Goal: Task Accomplishment & Management: Complete application form

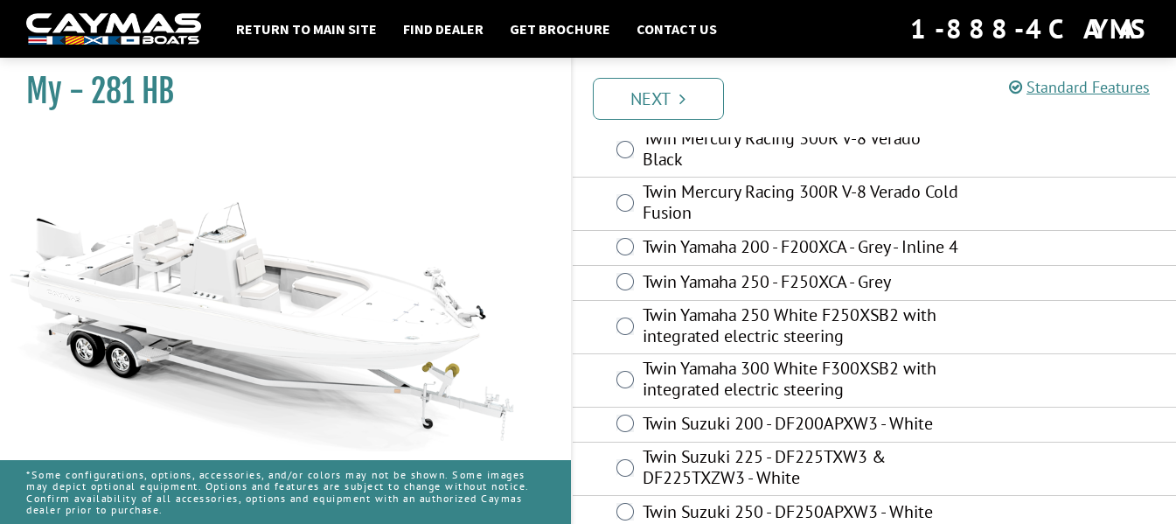
scroll to position [116, 0]
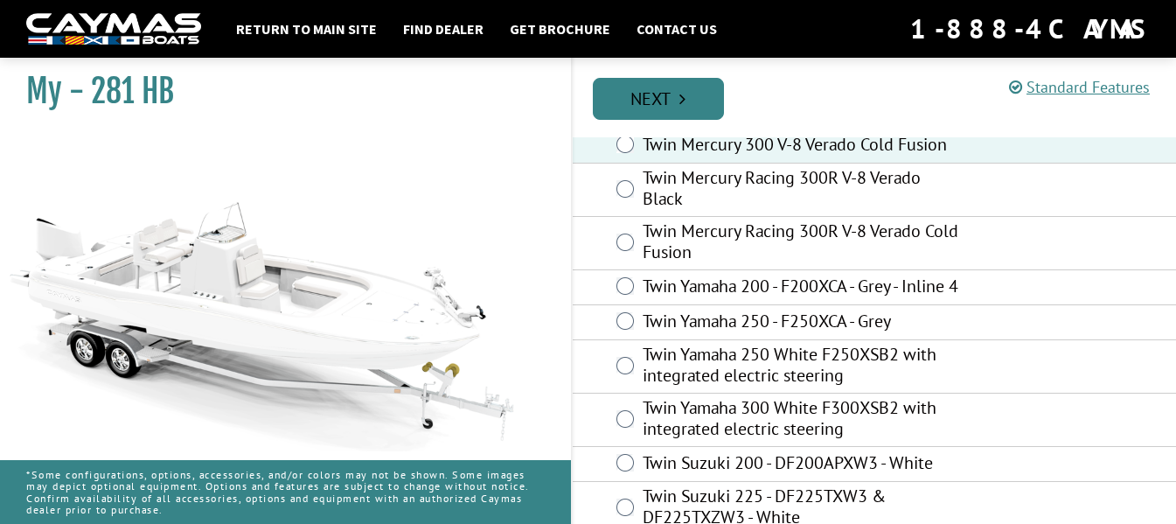
click at [658, 102] on link "Next" at bounding box center [658, 99] width 131 height 42
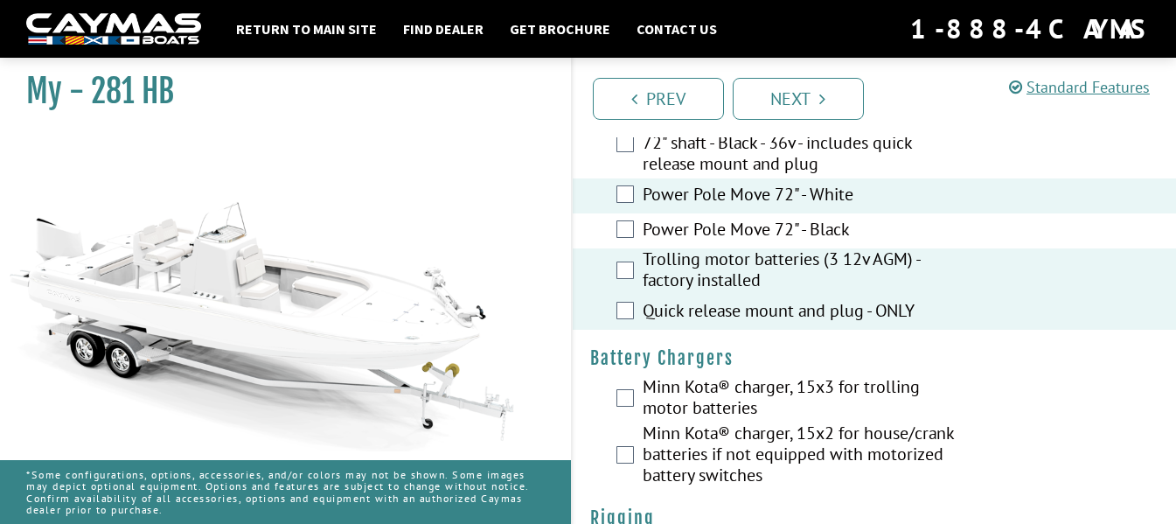
scroll to position [233, 0]
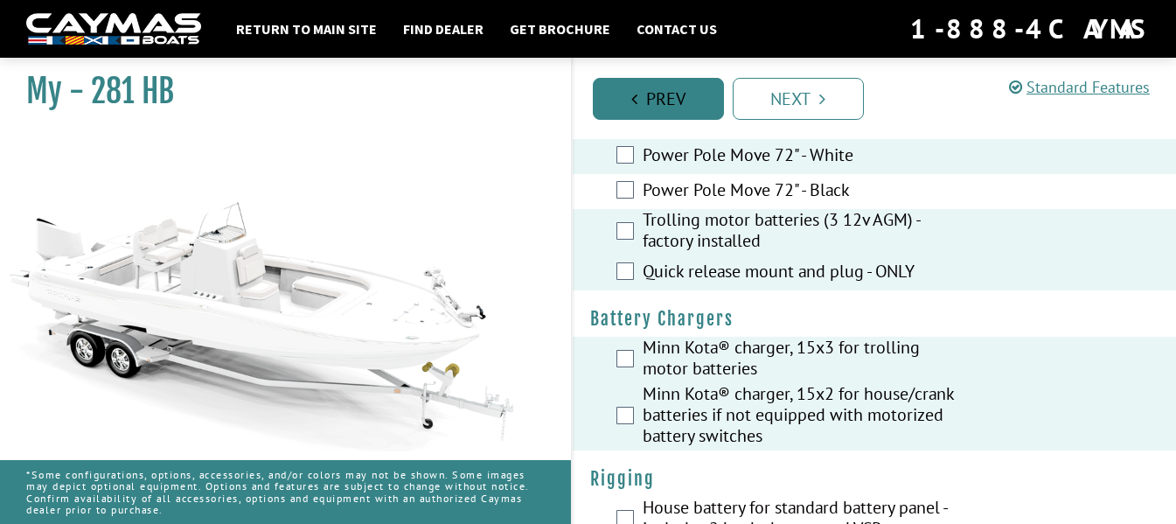
click at [642, 100] on link "Prev" at bounding box center [658, 99] width 131 height 42
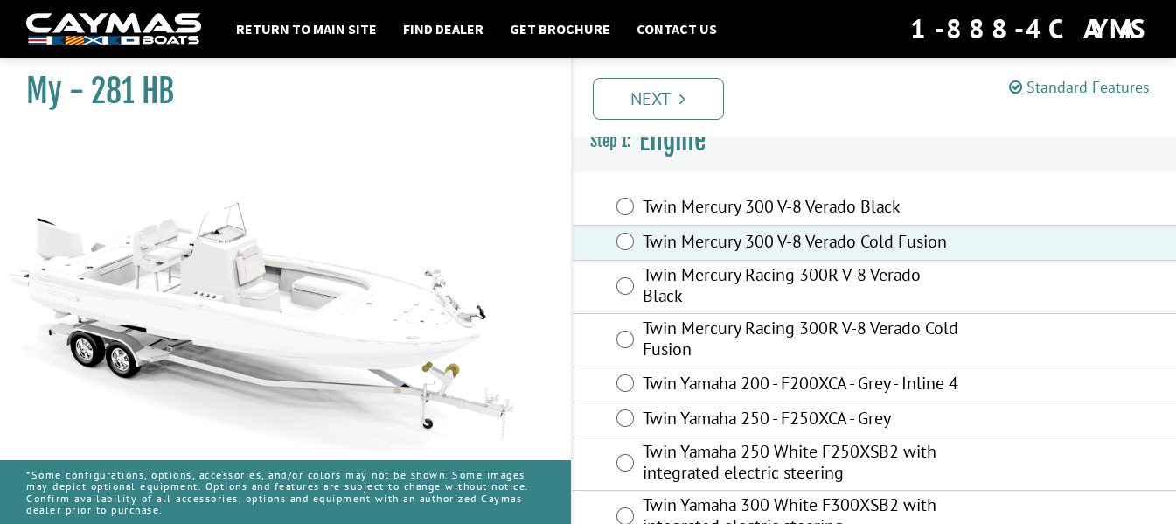
scroll to position [18, 0]
click at [662, 101] on link "Next" at bounding box center [658, 99] width 131 height 42
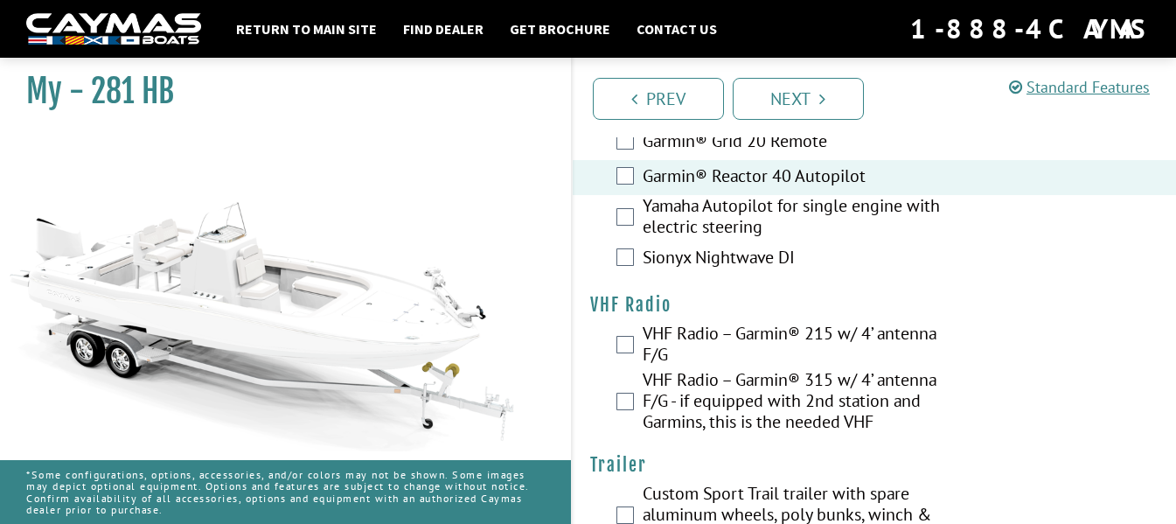
scroll to position [6292, 0]
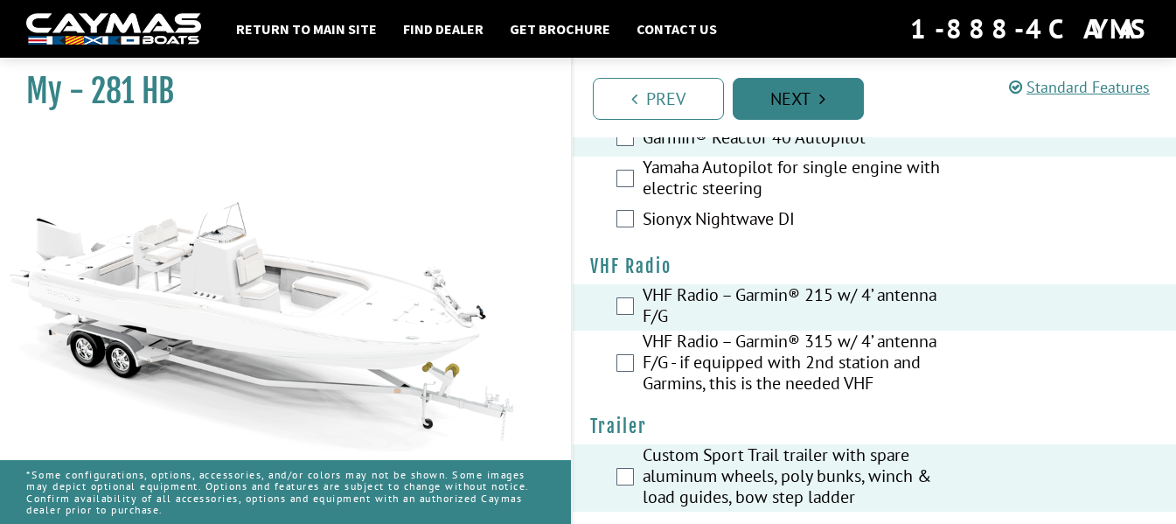
click at [801, 94] on link "Next" at bounding box center [798, 99] width 131 height 42
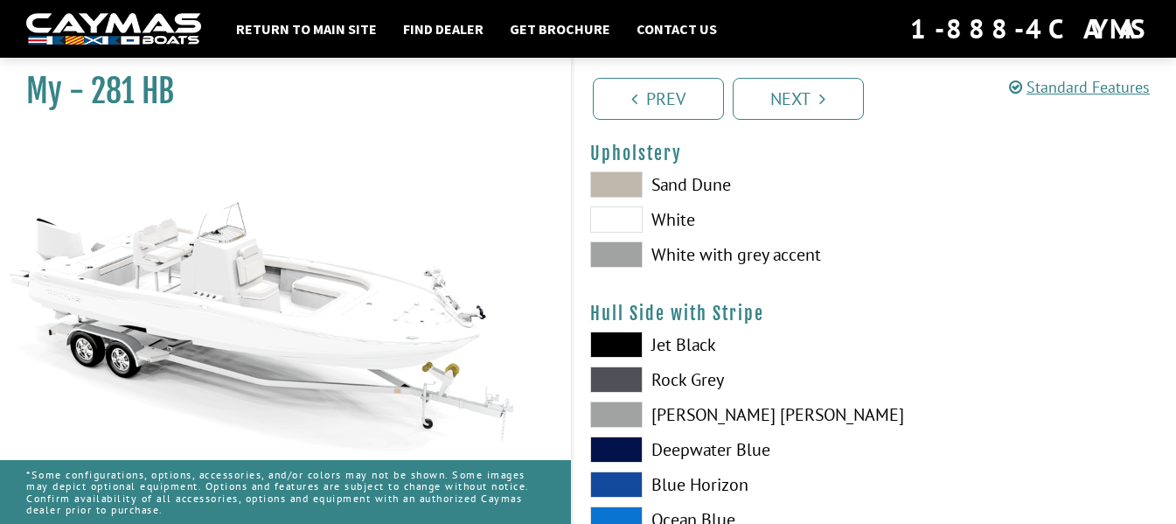
scroll to position [116, 0]
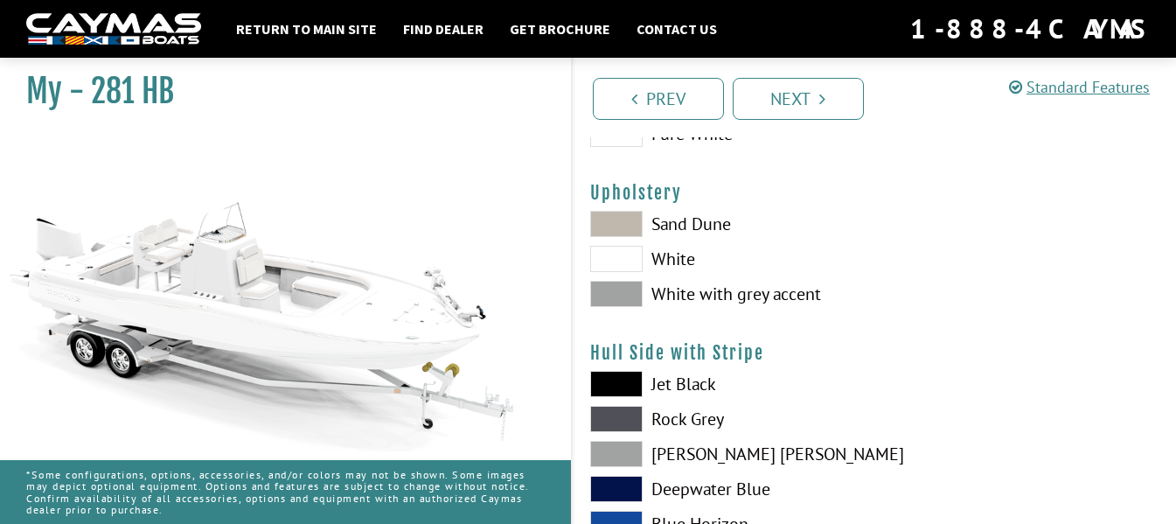
click at [614, 295] on span at bounding box center [616, 294] width 52 height 26
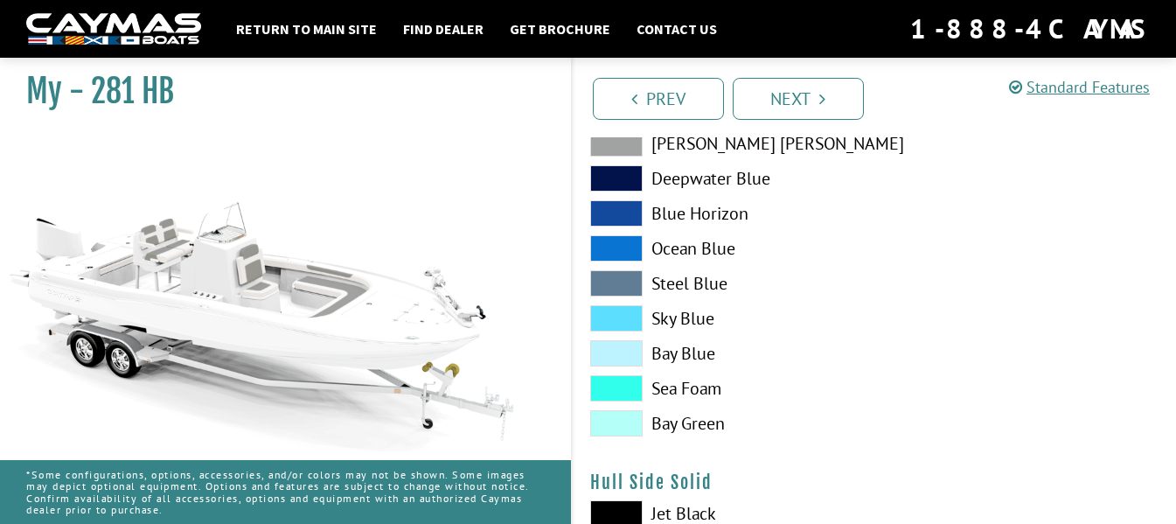
scroll to position [466, 0]
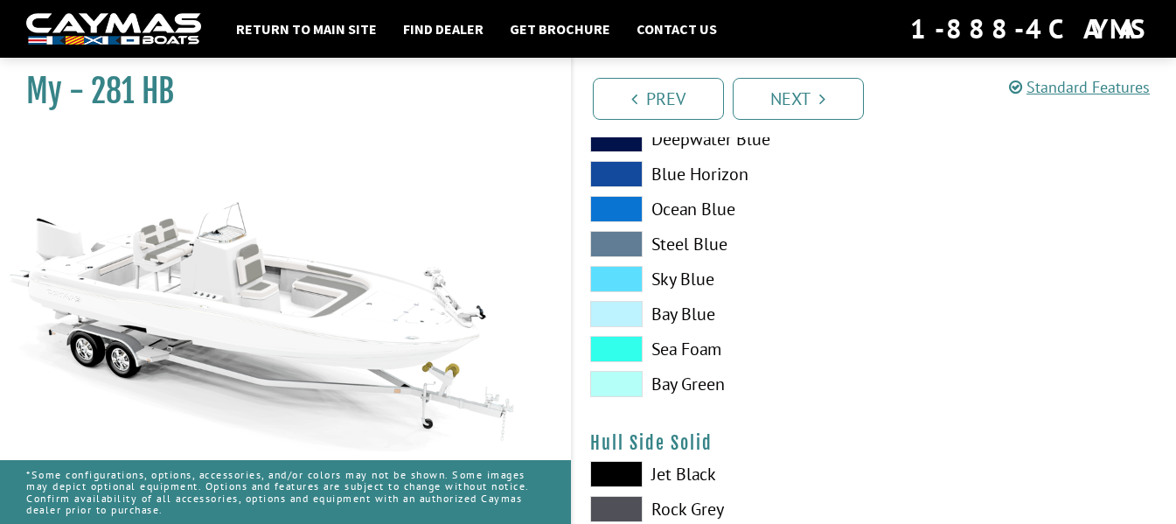
click at [616, 308] on span at bounding box center [616, 314] width 52 height 26
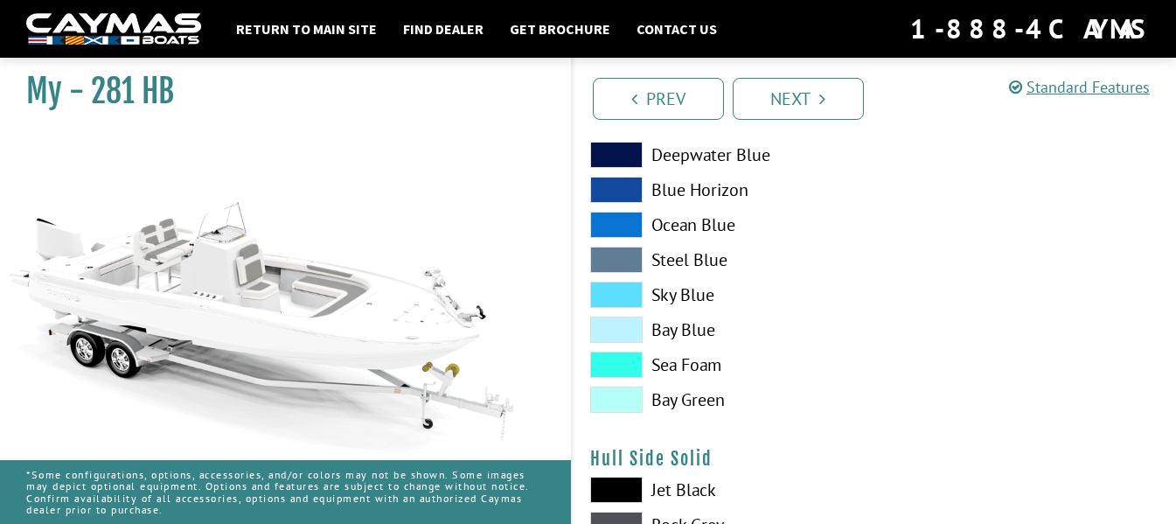
scroll to position [583, 0]
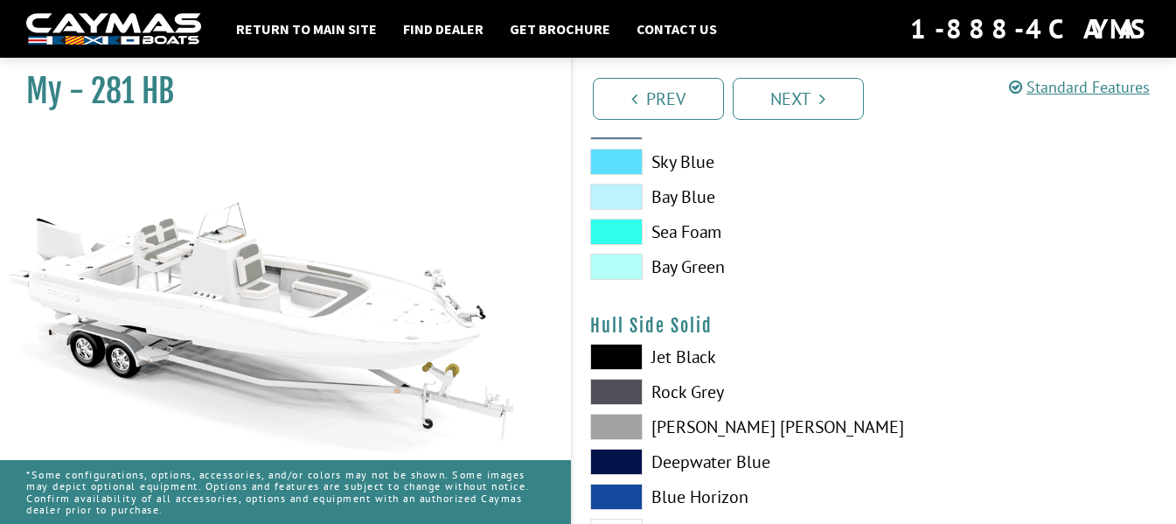
click at [619, 191] on span at bounding box center [616, 197] width 52 height 26
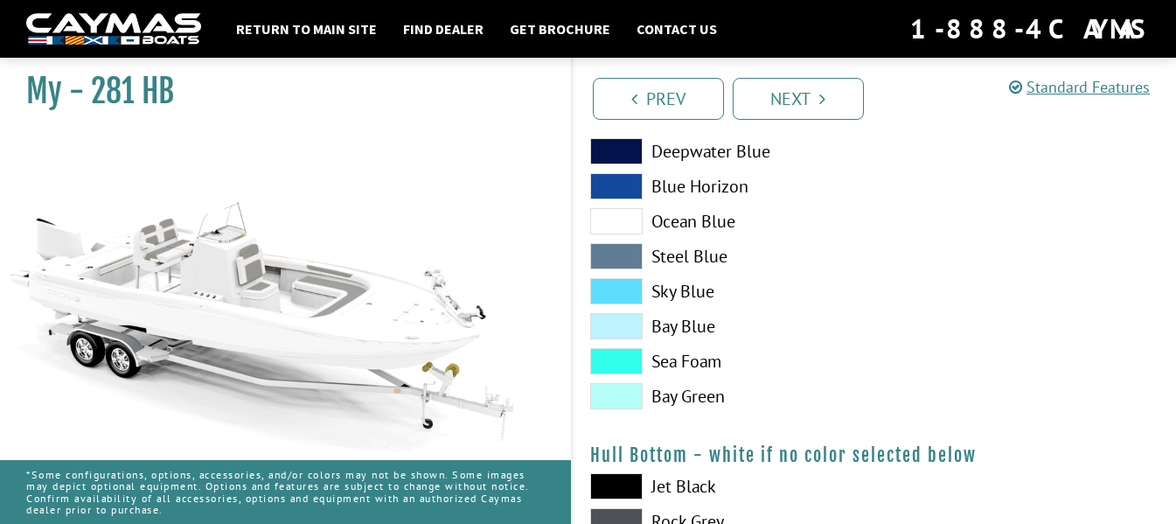
scroll to position [933, 0]
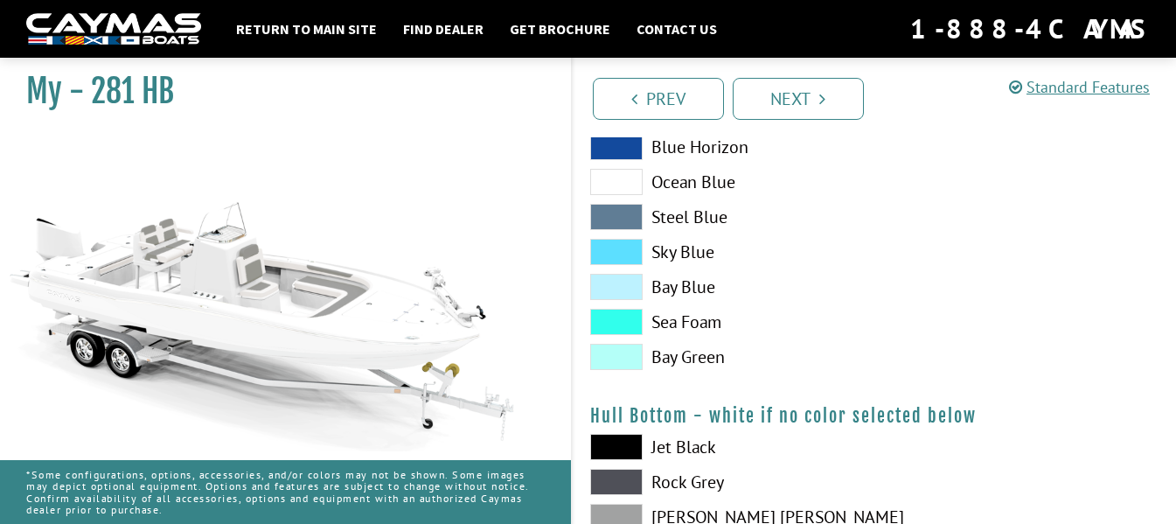
click at [614, 284] on span at bounding box center [616, 287] width 52 height 26
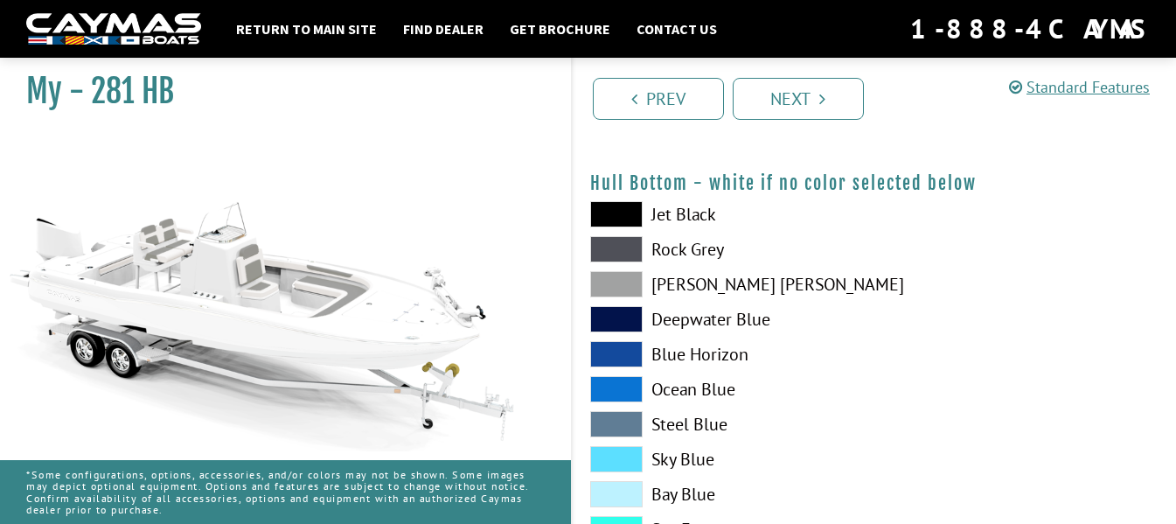
scroll to position [1283, 0]
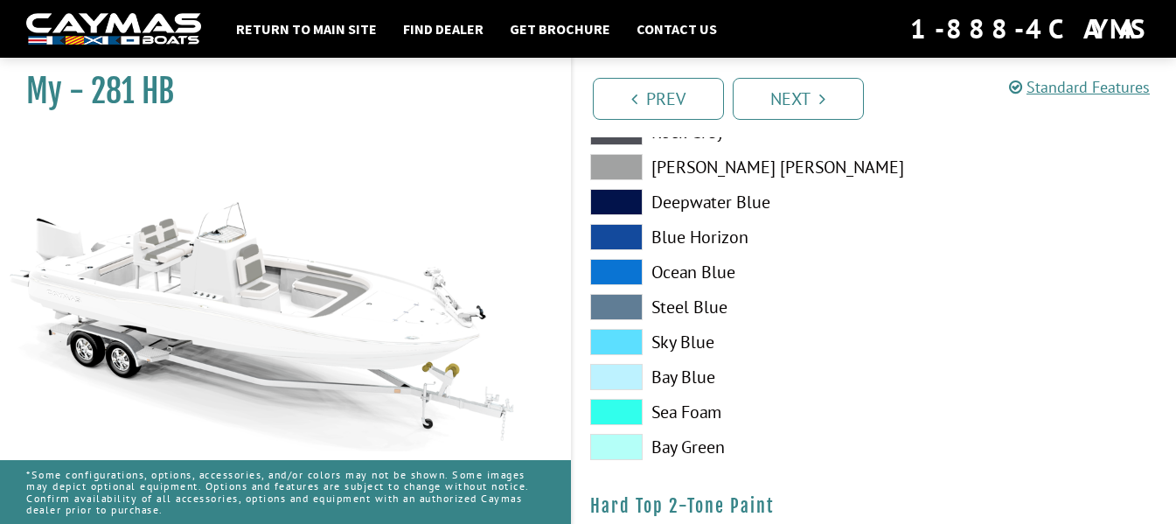
click at [617, 375] on span at bounding box center [616, 377] width 52 height 26
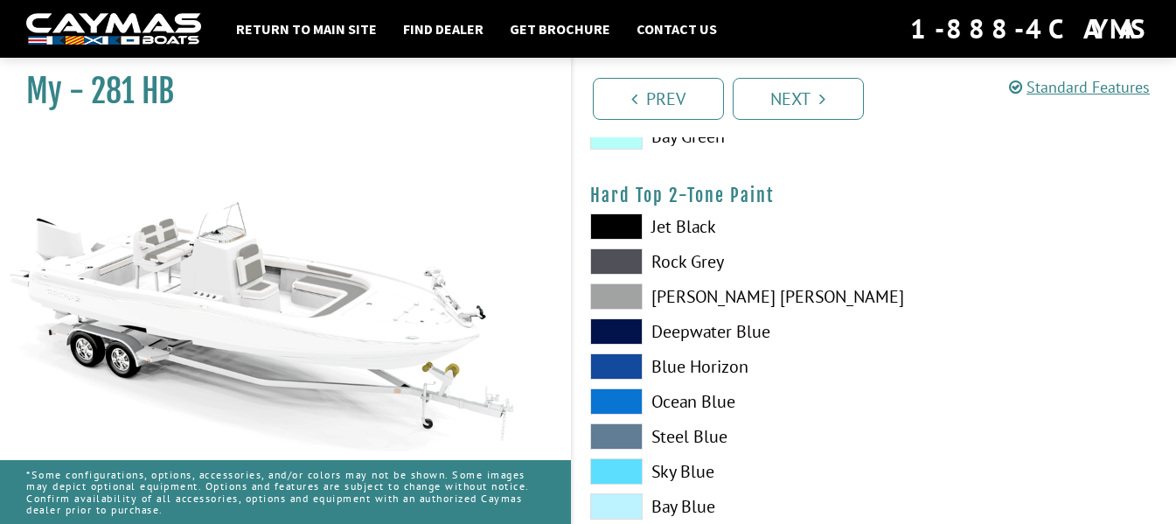
scroll to position [1632, 0]
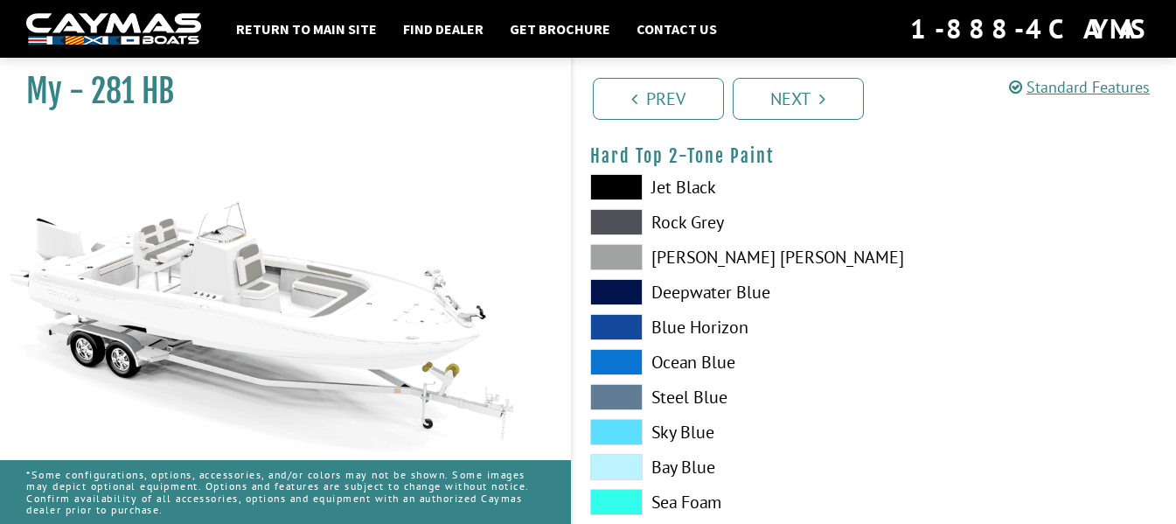
click at [628, 462] on span at bounding box center [616, 467] width 52 height 26
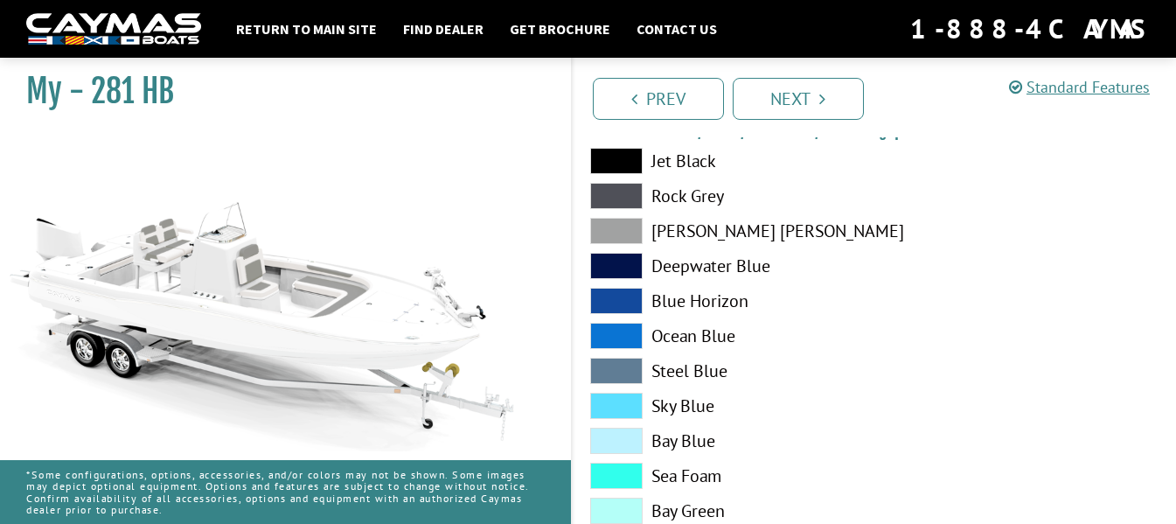
scroll to position [2150, 0]
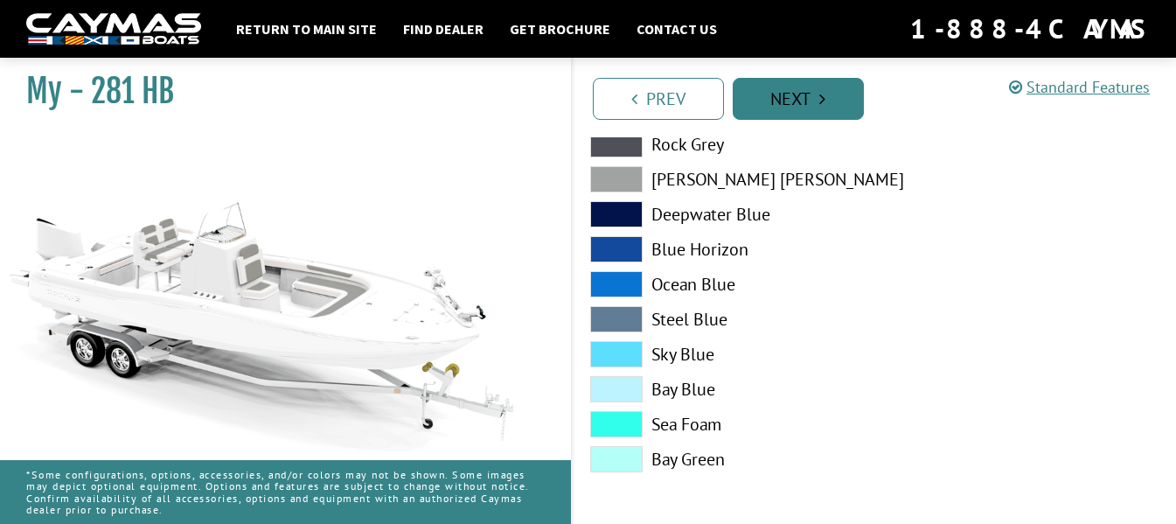
click at [808, 100] on link "Next" at bounding box center [798, 99] width 131 height 42
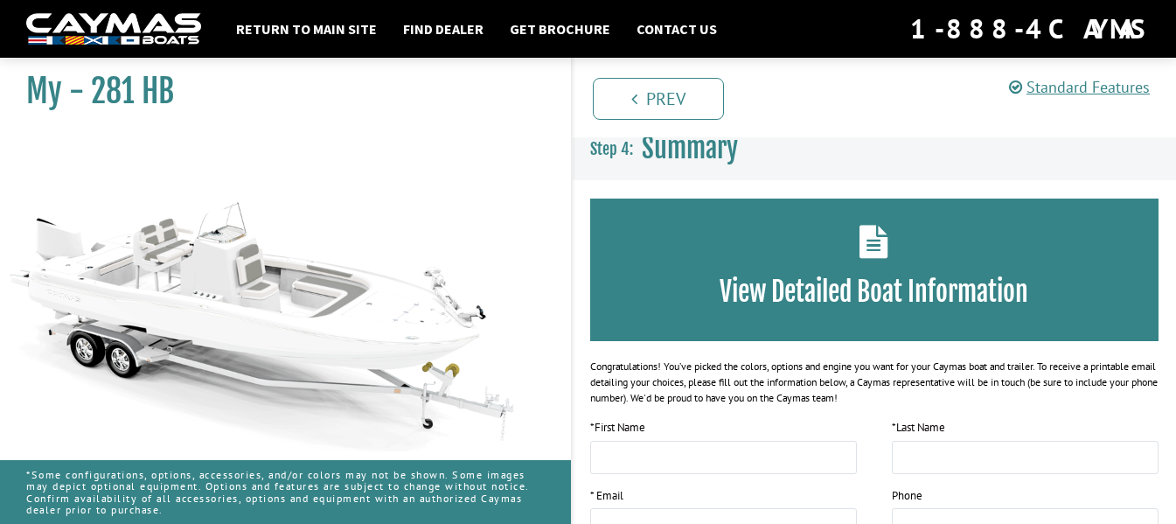
scroll to position [0, 0]
